Goal: Transaction & Acquisition: Purchase product/service

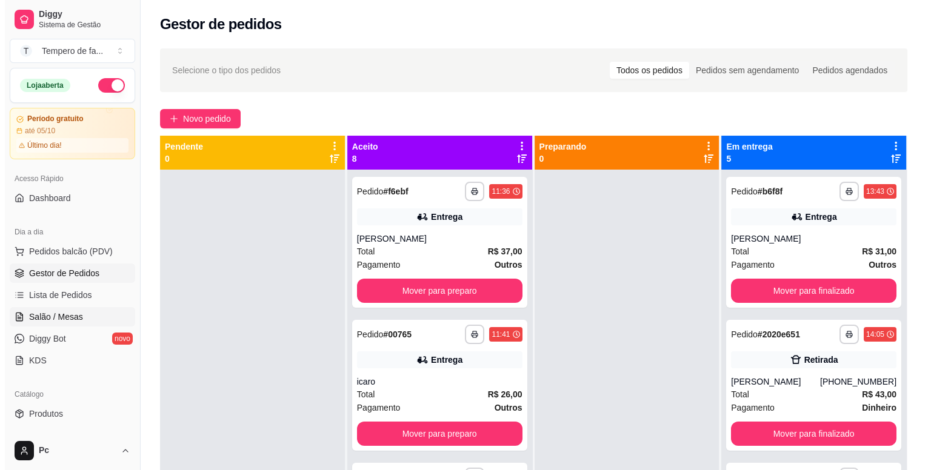
scroll to position [257, 0]
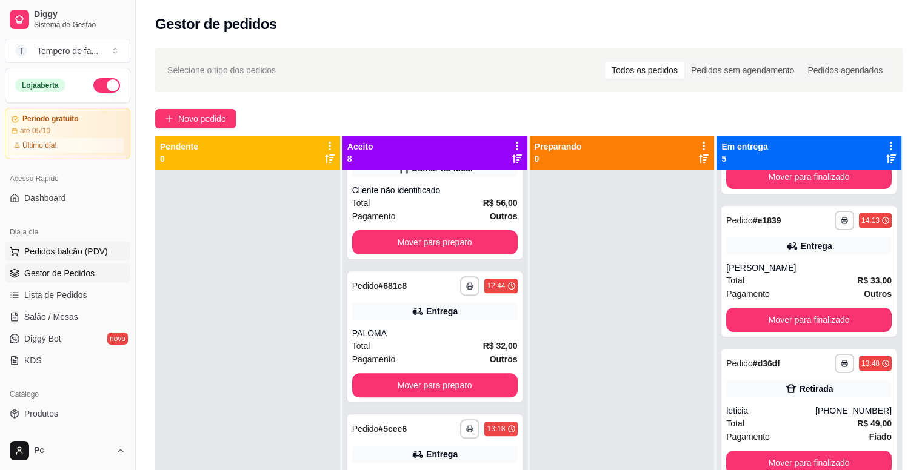
click at [83, 245] on span "Pedidos balcão (PDV)" at bounding box center [66, 251] width 84 height 12
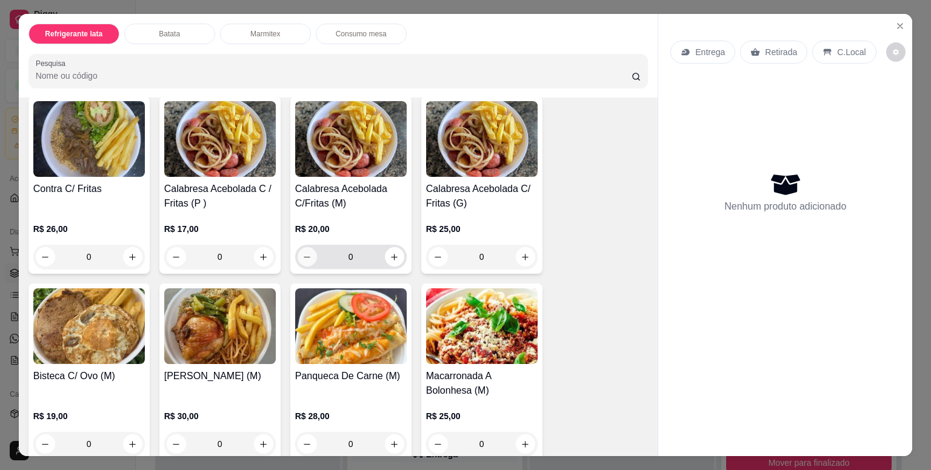
scroll to position [909, 0]
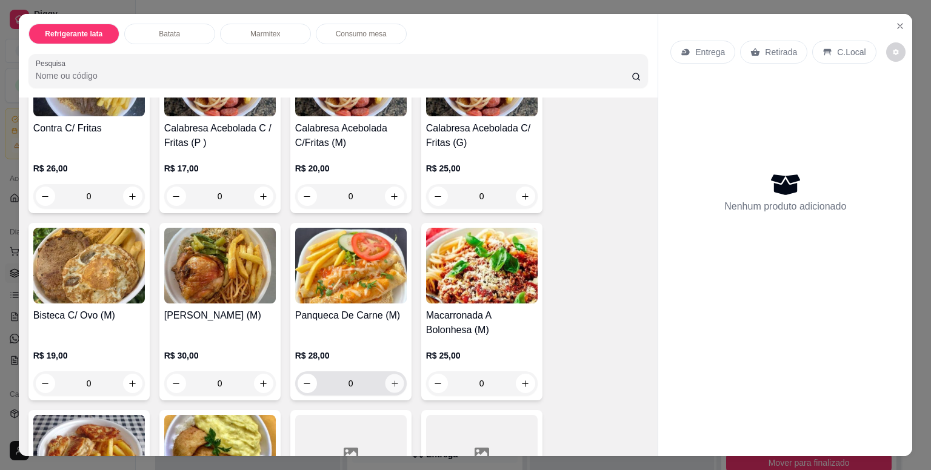
click at [390, 381] on icon "increase-product-quantity" at bounding box center [394, 383] width 9 height 9
type input "1"
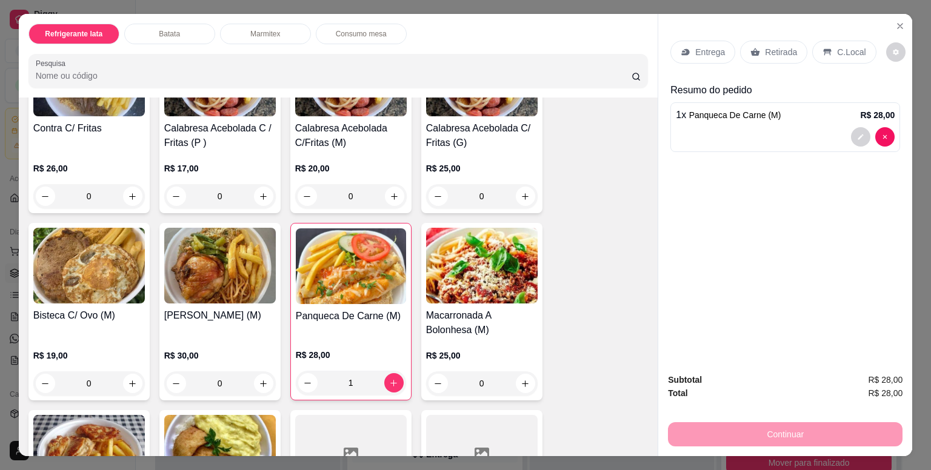
click at [705, 52] on p "Entrega" at bounding box center [710, 52] width 30 height 12
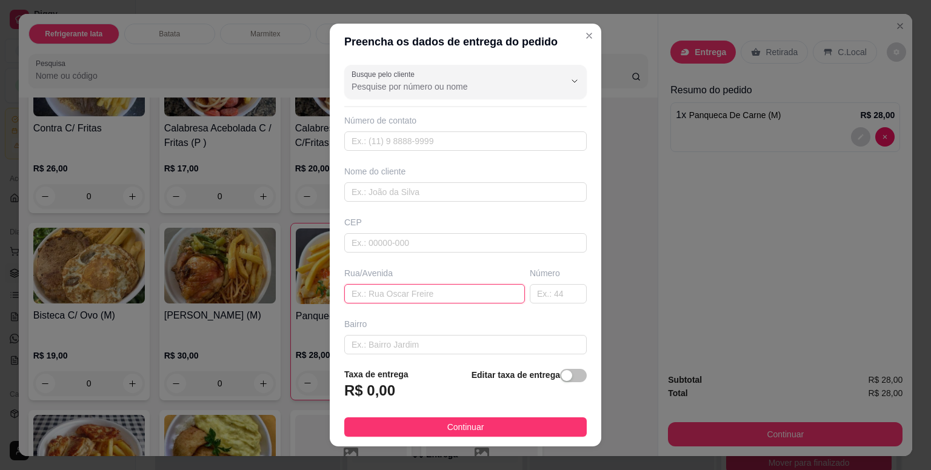
click at [370, 291] on input "text" at bounding box center [434, 293] width 181 height 19
paste input "R. Malméria, 1889"
type input "R. Malméria, 1889"
click at [543, 292] on input "text" at bounding box center [558, 293] width 57 height 19
type input "1889"
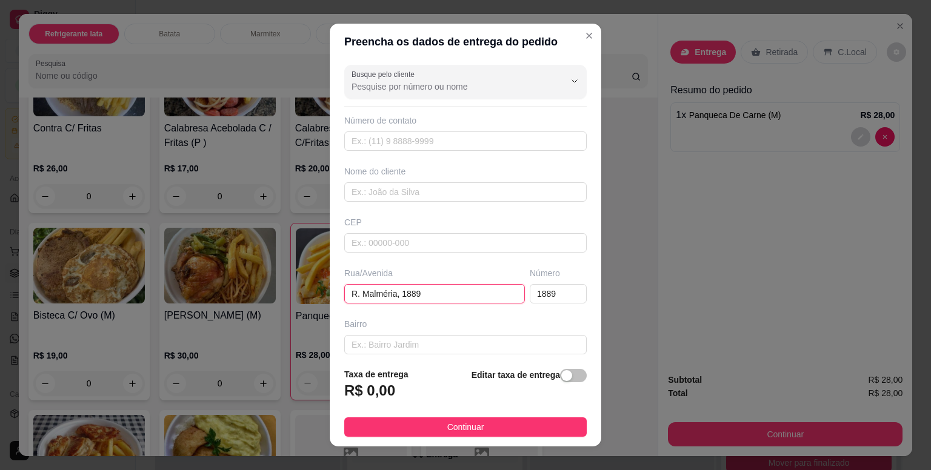
click at [450, 295] on input "R. Malméria, 1889" at bounding box center [434, 293] width 181 height 19
type input "R. [GEOGRAPHIC_DATA],"
click at [378, 187] on input "text" at bounding box center [465, 191] width 242 height 19
type input "[PERSON_NAME]"
click at [413, 398] on div "Taxa de entrega R$ 0,00 Editar taxa de entrega" at bounding box center [465, 388] width 242 height 40
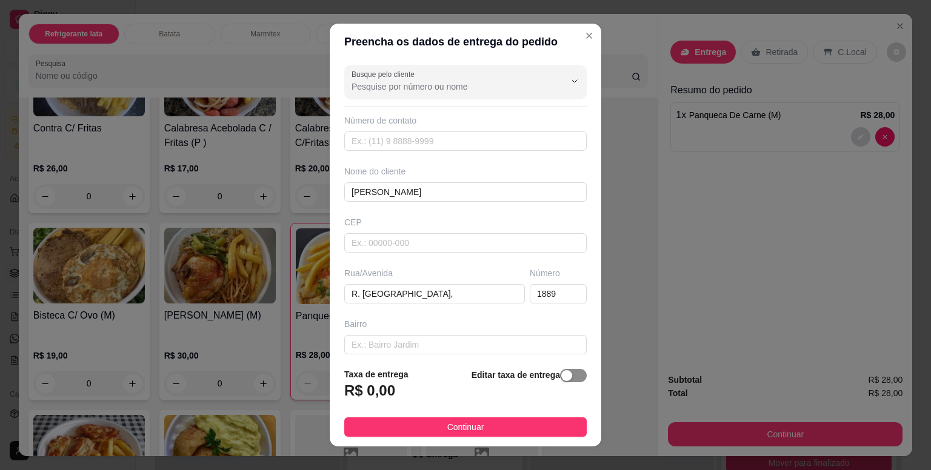
click at [561, 377] on div "button" at bounding box center [566, 375] width 11 height 11
click at [402, 398] on input "0,00" at bounding box center [410, 395] width 130 height 23
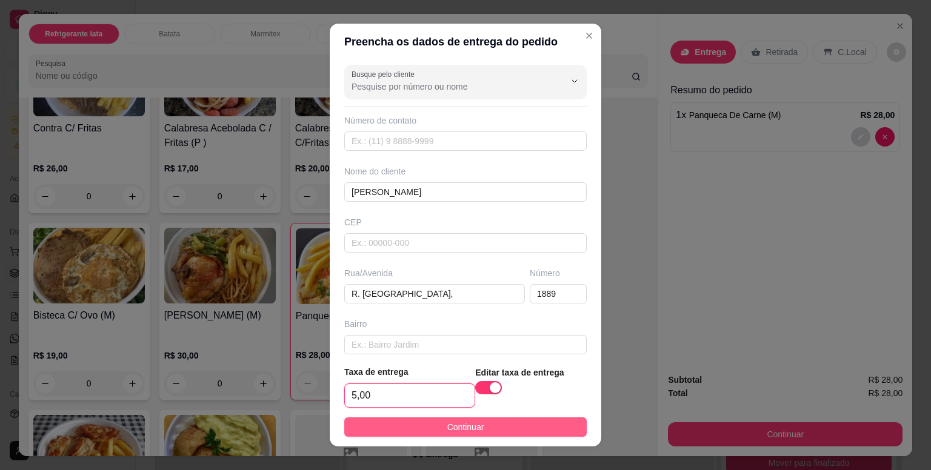
type input "5,00"
click at [458, 428] on span "Continuar" at bounding box center [465, 427] width 37 height 13
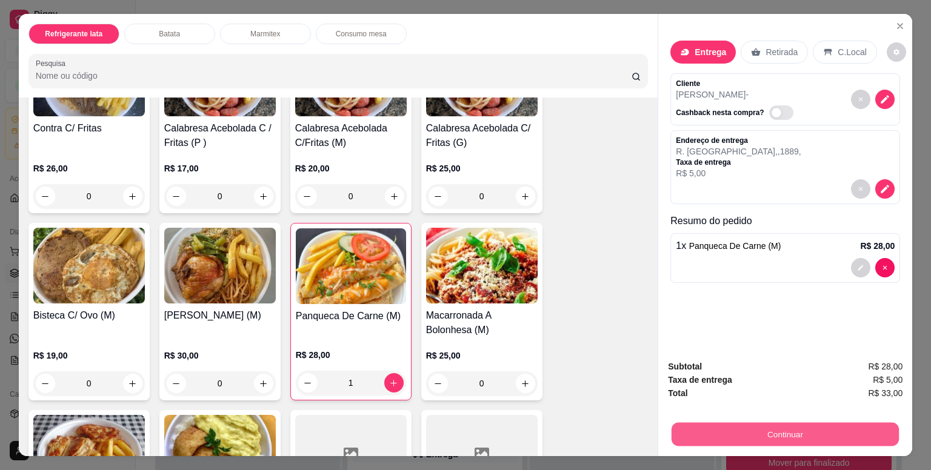
click at [796, 430] on button "Continuar" at bounding box center [785, 434] width 227 height 24
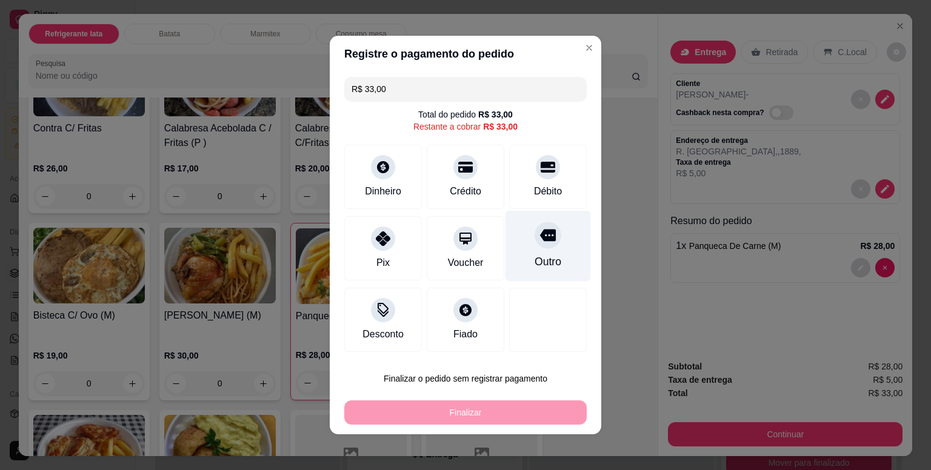
click at [531, 252] on div "Outro" at bounding box center [547, 246] width 85 height 71
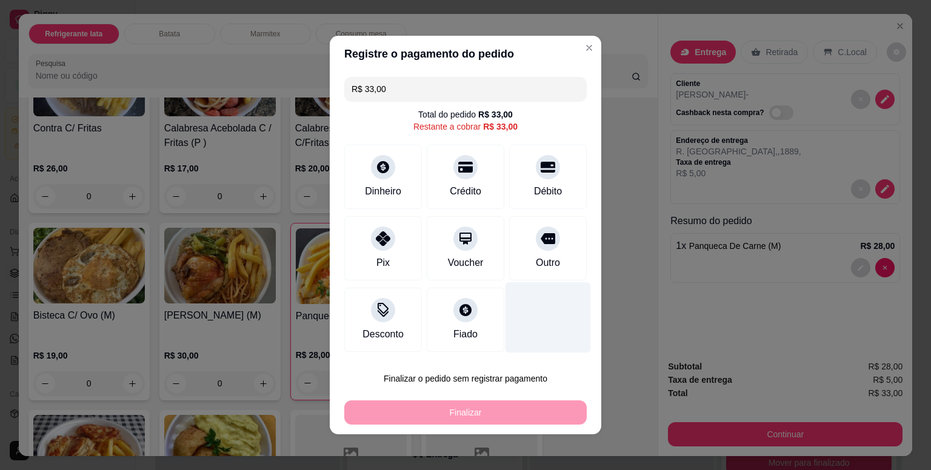
type input "R$ 0,00"
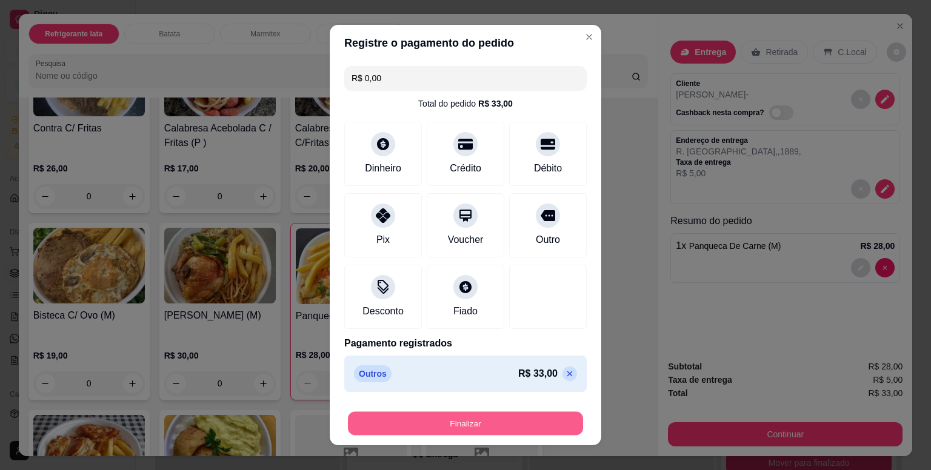
click at [486, 421] on button "Finalizar" at bounding box center [465, 424] width 235 height 24
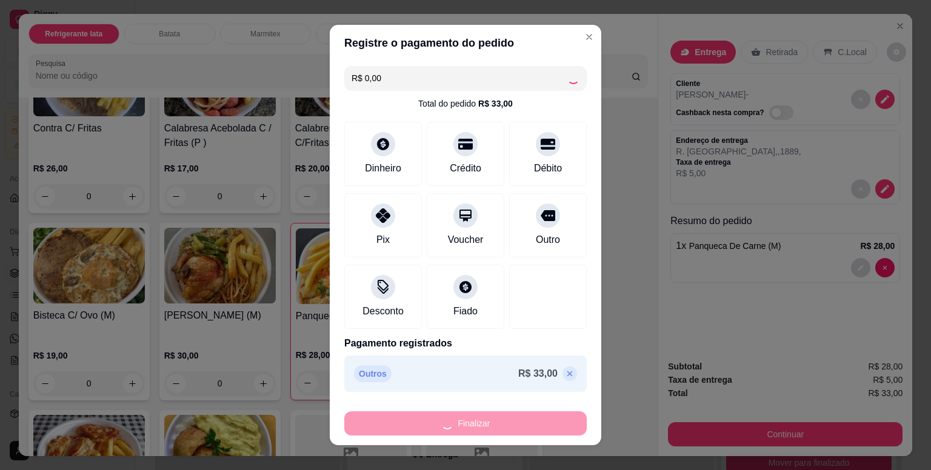
type input "0"
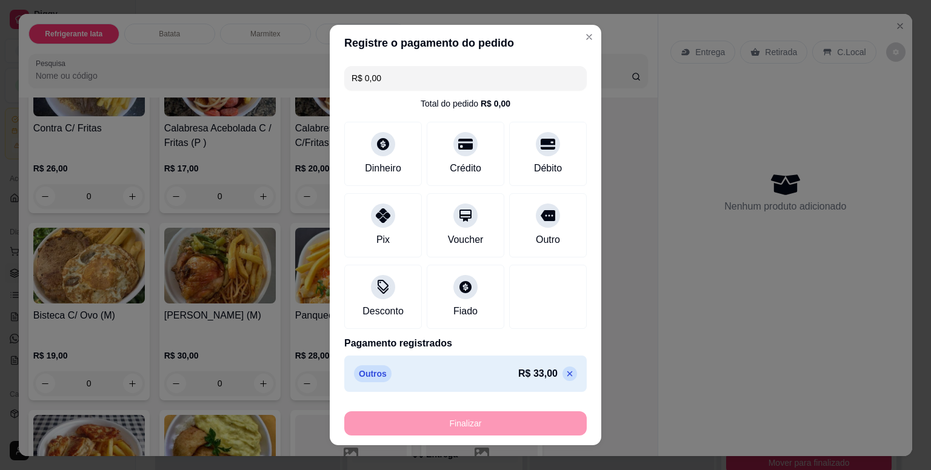
type input "-R$ 33,00"
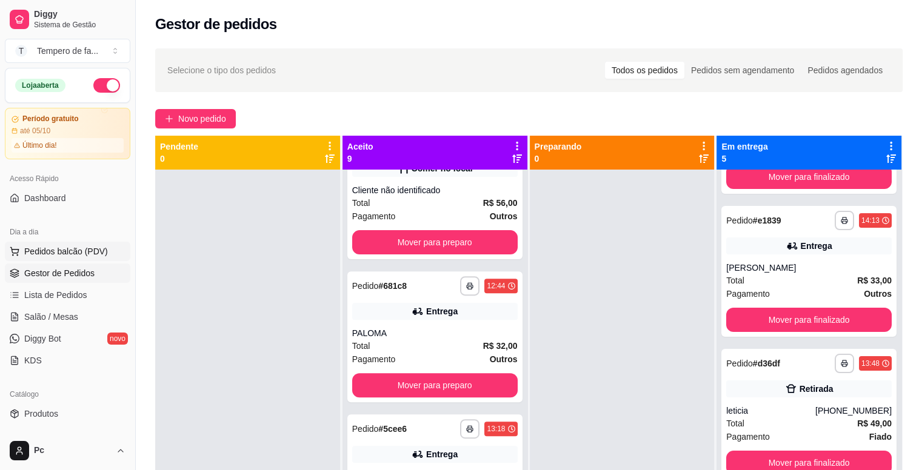
click at [79, 253] on span "Pedidos balcão (PDV)" at bounding box center [66, 251] width 84 height 12
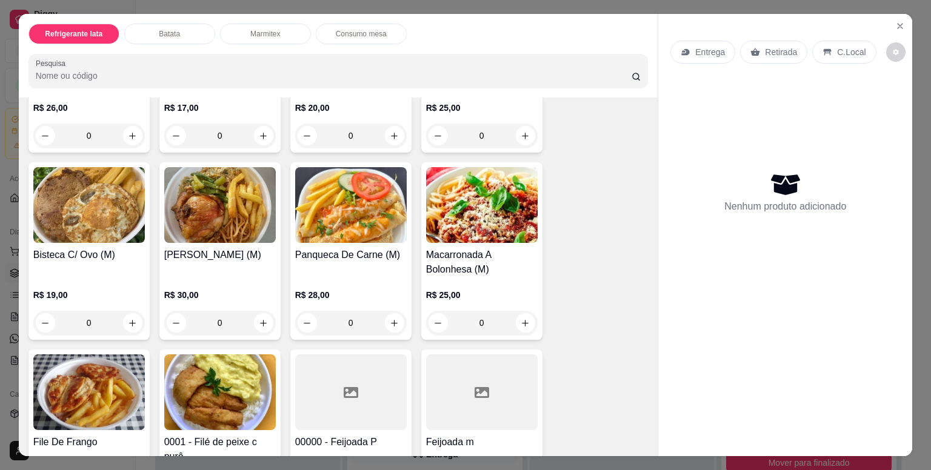
scroll to position [1212, 0]
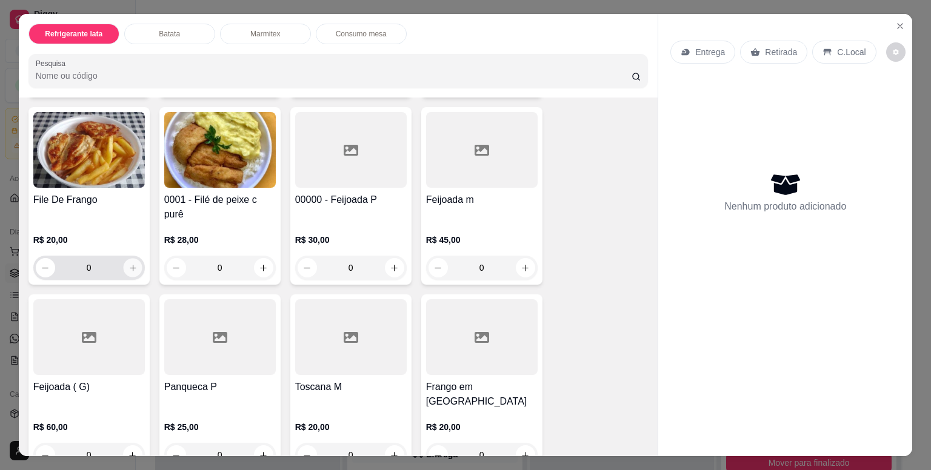
click at [129, 264] on icon "increase-product-quantity" at bounding box center [132, 268] width 9 height 9
type input "1"
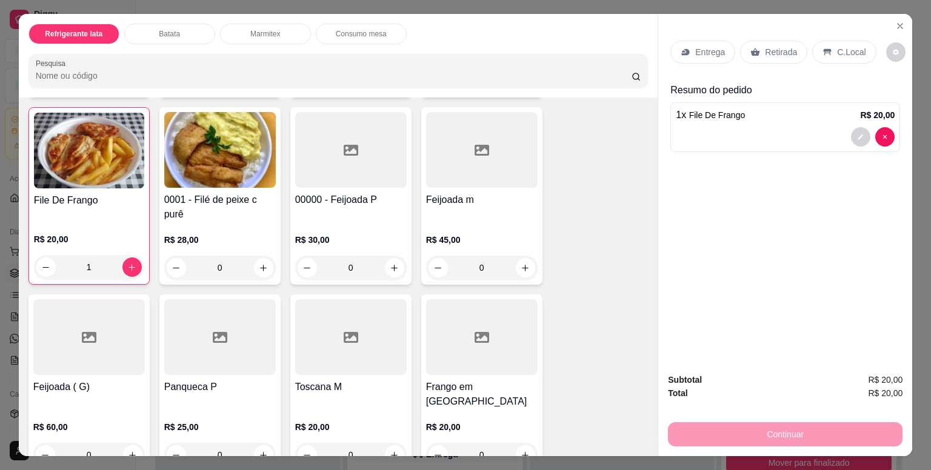
click at [695, 49] on p "Entrega" at bounding box center [710, 52] width 30 height 12
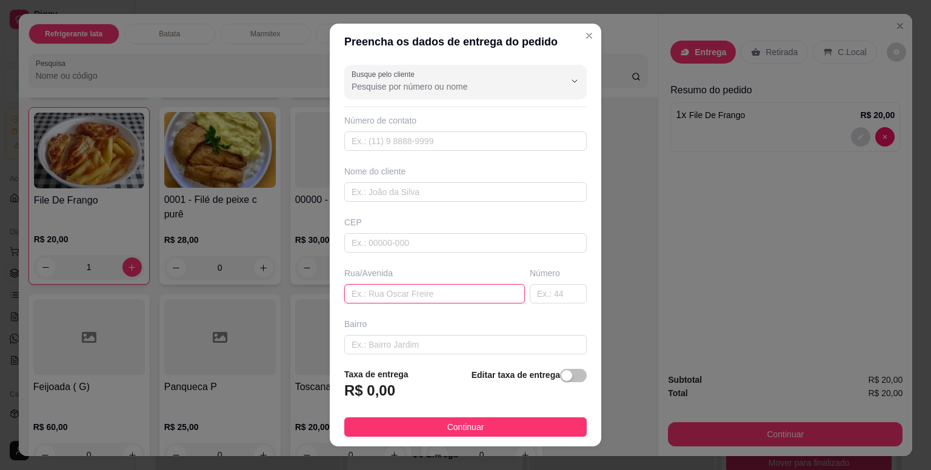
click at [372, 291] on input "text" at bounding box center [434, 293] width 181 height 19
paste input "R. [PERSON_NAME], 385"
type input "R. [PERSON_NAME],"
click at [532, 291] on input "text" at bounding box center [558, 293] width 57 height 19
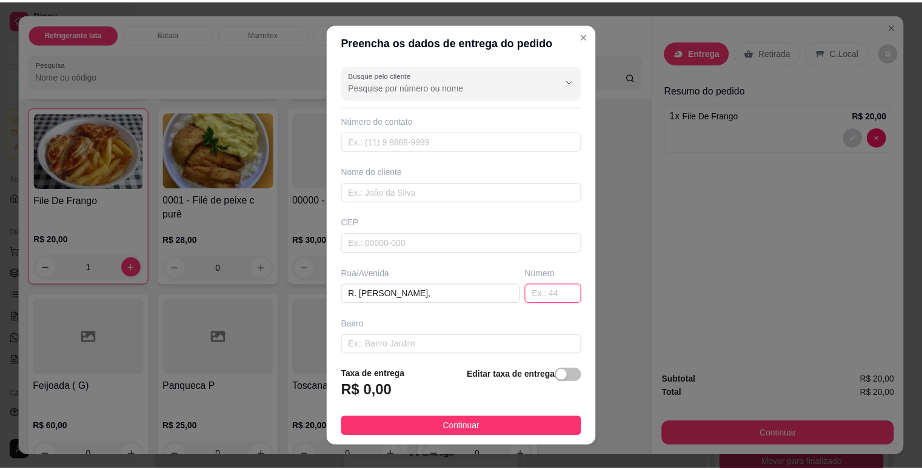
scroll to position [0, 0]
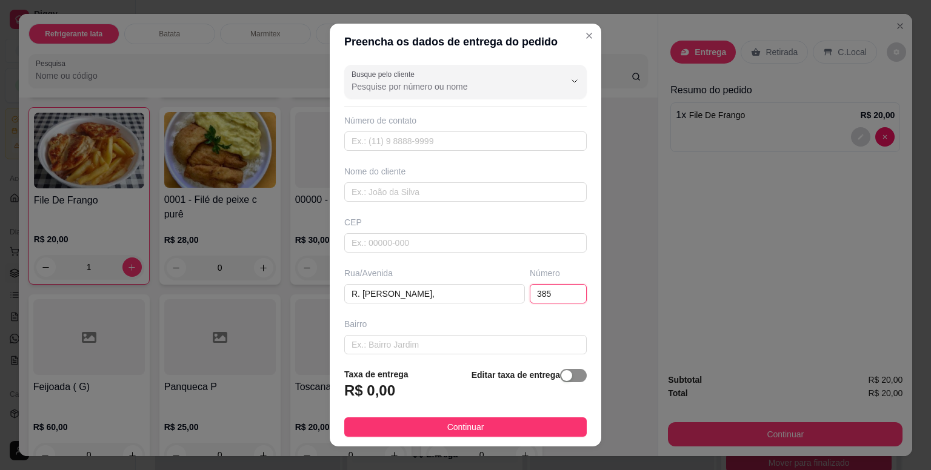
type input "385"
click at [561, 376] on span "button" at bounding box center [573, 375] width 27 height 13
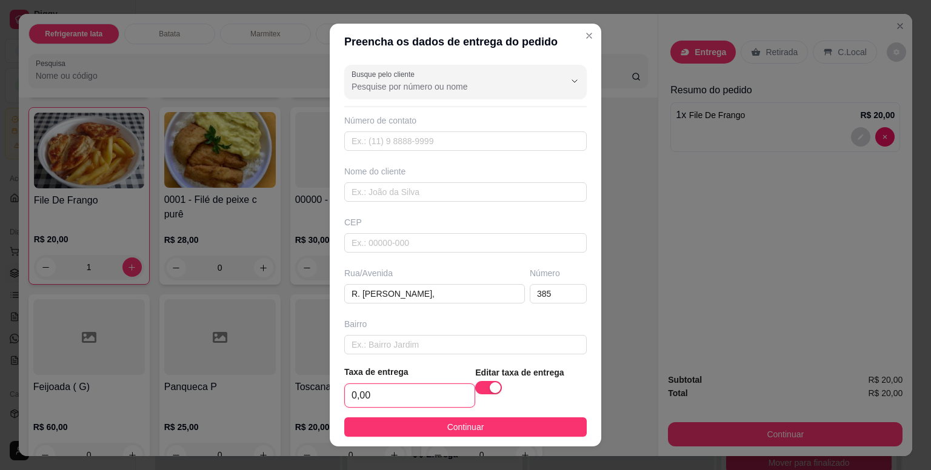
click at [398, 392] on input "0,00" at bounding box center [410, 395] width 130 height 23
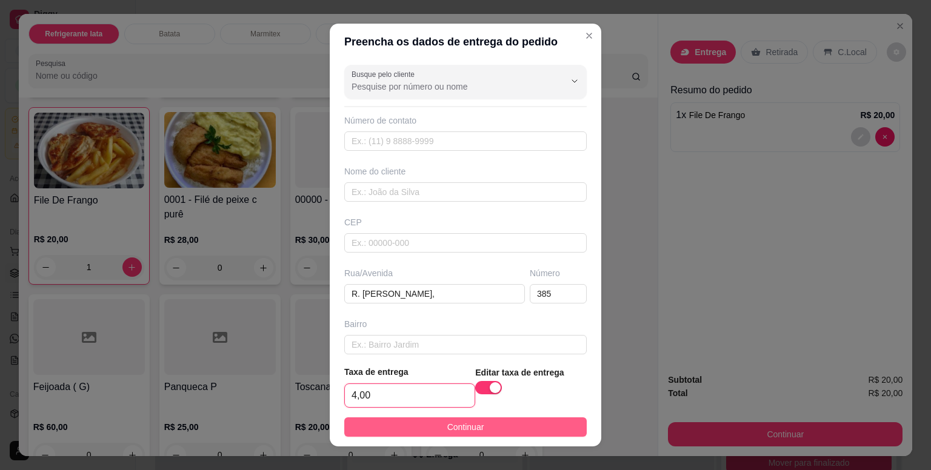
type input "4,00"
click at [388, 432] on button "Continuar" at bounding box center [465, 427] width 242 height 19
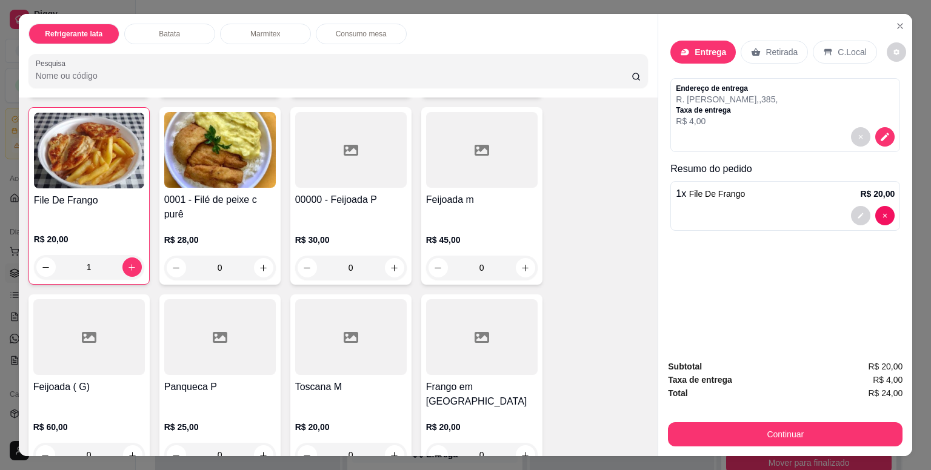
click at [707, 48] on p "Entrega" at bounding box center [711, 52] width 32 height 12
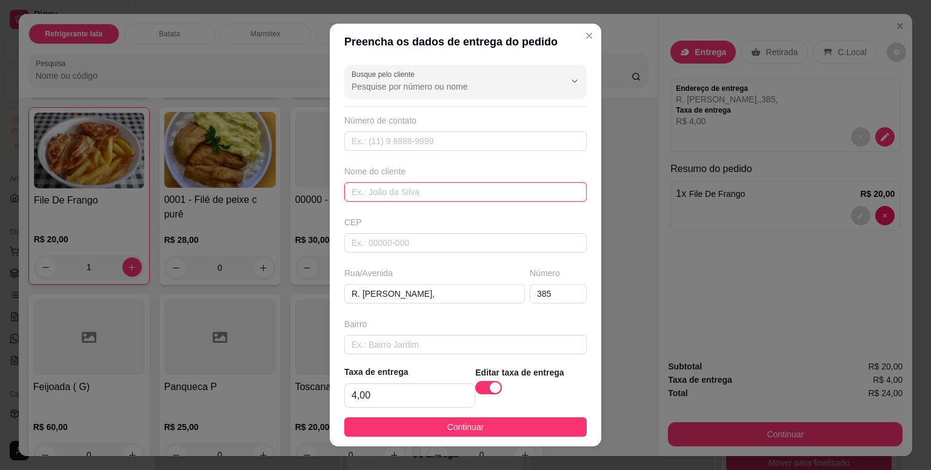
click at [385, 187] on input "text" at bounding box center [465, 191] width 242 height 19
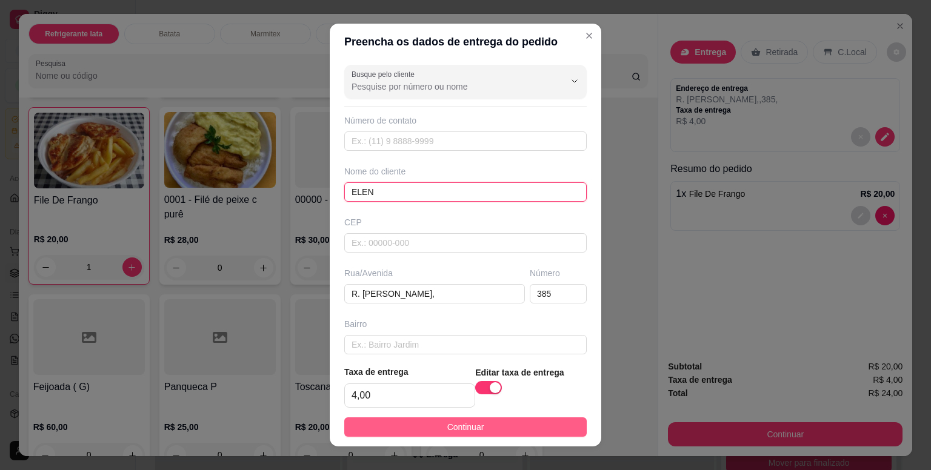
type input "ELEN"
click at [459, 427] on span "Continuar" at bounding box center [465, 427] width 37 height 13
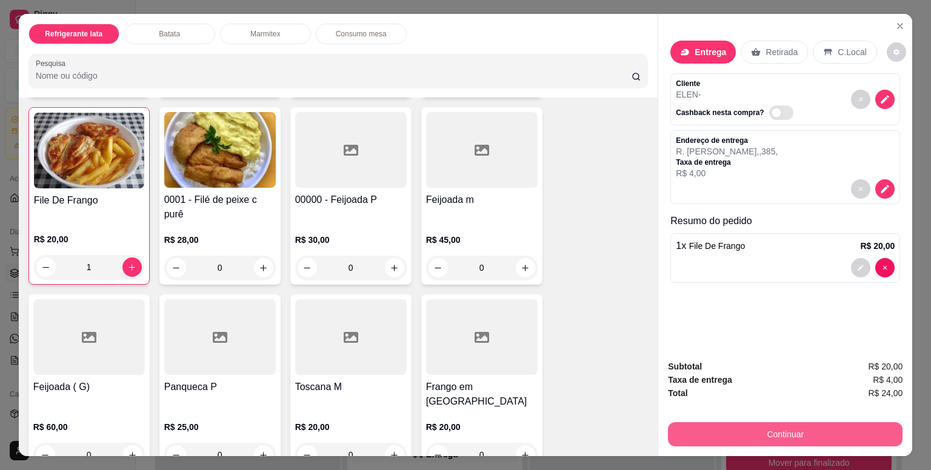
click at [839, 427] on button "Continuar" at bounding box center [785, 434] width 235 height 24
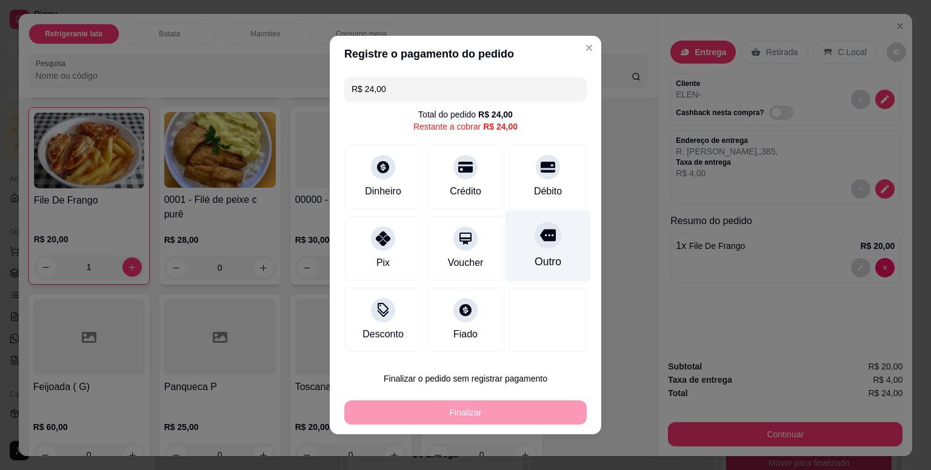
click at [540, 241] on icon at bounding box center [548, 235] width 16 height 16
type input "R$ 0,00"
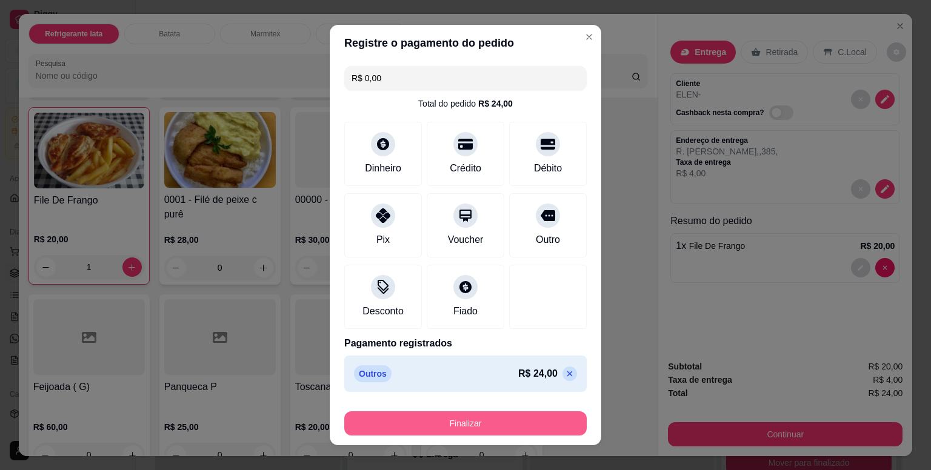
click at [500, 421] on button "Finalizar" at bounding box center [465, 424] width 242 height 24
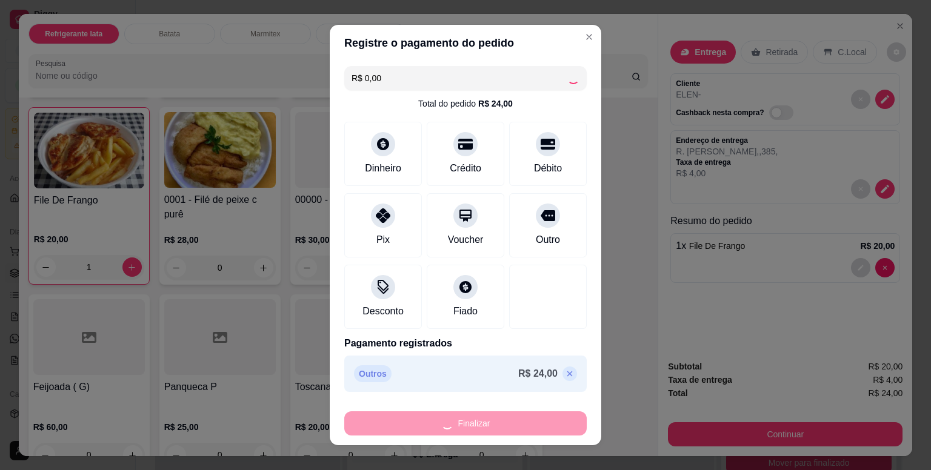
type input "0"
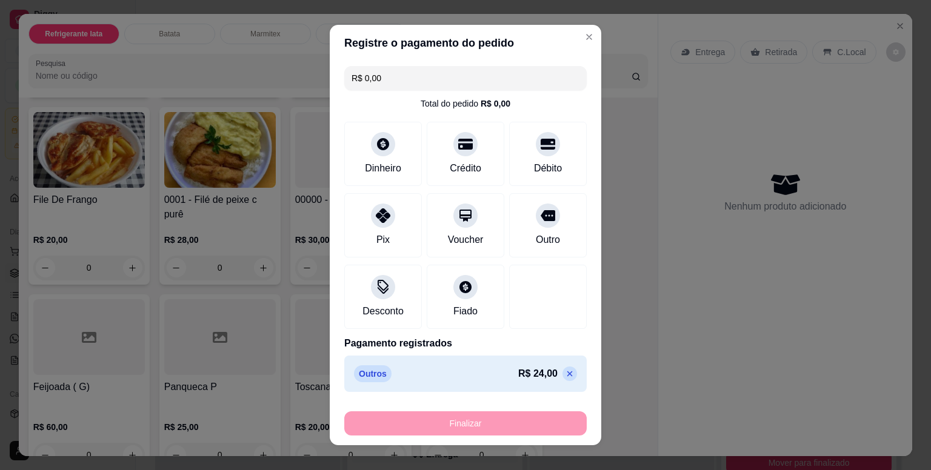
type input "-R$ 24,00"
